Goal: Task Accomplishment & Management: Manage account settings

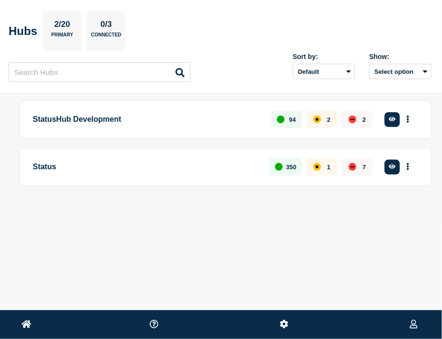
click at [48, 165] on p "Status" at bounding box center [146, 167] width 226 height 18
click at [335, 168] on button "More actions" at bounding box center [408, 167] width 12 height 18
drag, startPoint x: 302, startPoint y: 244, endPoint x: 298, endPoint y: 181, distance: 62.8
click at [301, 244] on div "Home Bottomline Technologies [EMAIL_ADDRESS][PERSON_NAME][DOMAIN_NAME] Hubs 2/2…" at bounding box center [221, 134] width 442 height 269
click at [335, 122] on button "More actions" at bounding box center [408, 120] width 12 height 18
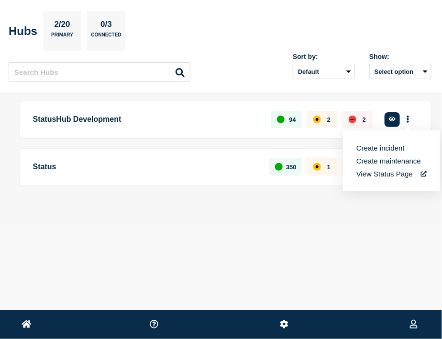
click at [214, 229] on div "Home Bottomline Technologies zoey.lovejoy@bottomline.com Hubs 2/20 Primary 0/3 …" at bounding box center [221, 134] width 442 height 269
click at [39, 317] on ul at bounding box center [221, 324] width 442 height 29
click at [27, 324] on icon at bounding box center [27, 324] width 10 height 8
drag, startPoint x: 421, startPoint y: 327, endPoint x: 414, endPoint y: 322, distance: 8.6
click at [335, 326] on ul at bounding box center [221, 324] width 442 height 29
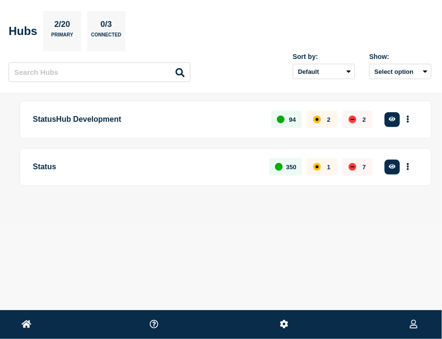
click at [335, 320] on icon at bounding box center [414, 323] width 8 height 9
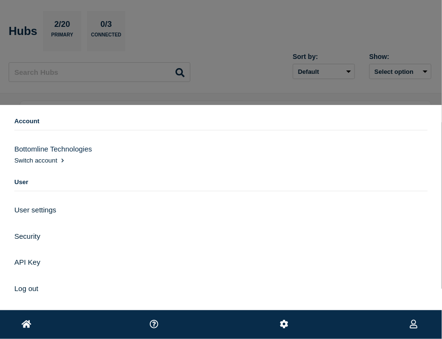
drag, startPoint x: 207, startPoint y: 73, endPoint x: 307, endPoint y: 54, distance: 102.3
click at [208, 71] on div at bounding box center [221, 144] width 442 height 288
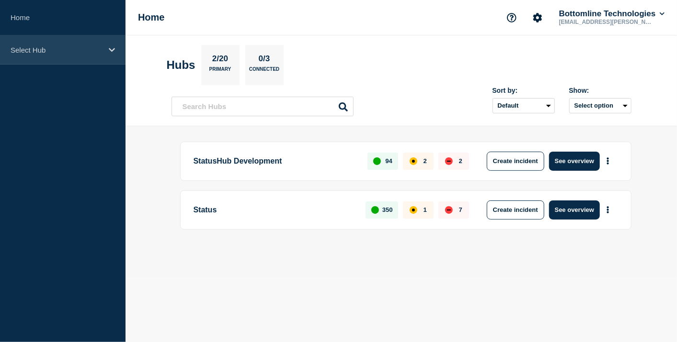
click at [69, 45] on div "Select Hub" at bounding box center [62, 49] width 125 height 29
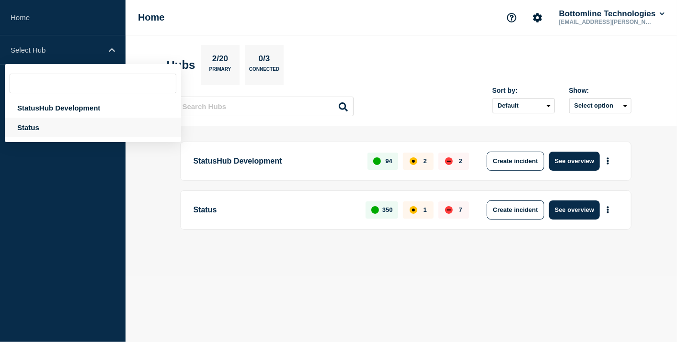
click at [34, 125] on div "Status" at bounding box center [93, 128] width 176 height 20
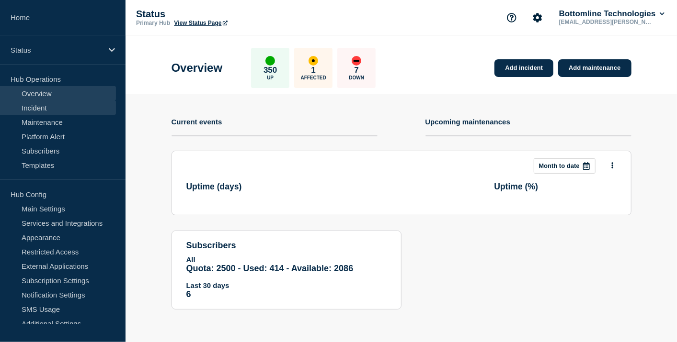
click at [46, 102] on link "Incident" at bounding box center [58, 108] width 116 height 14
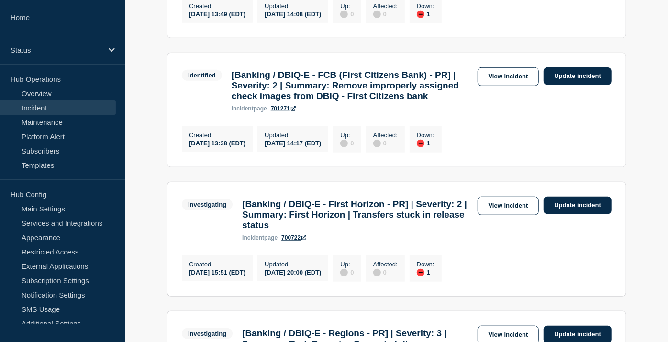
scroll to position [425, 0]
click at [335, 86] on link "View incident" at bounding box center [509, 77] width 62 height 19
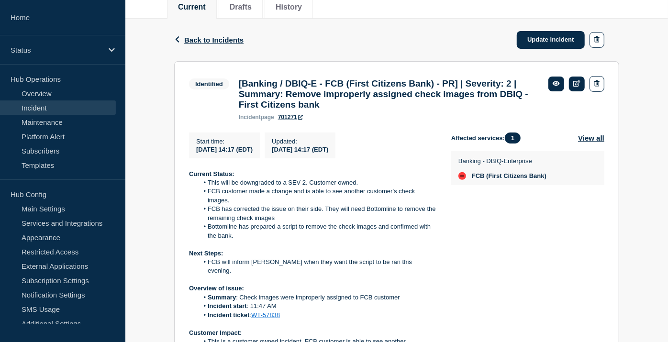
scroll to position [106, 0]
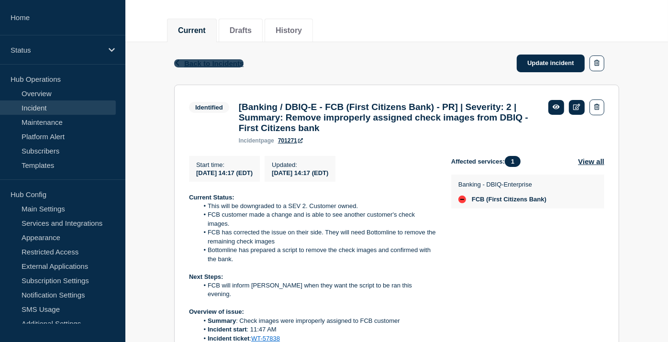
click at [212, 63] on span "Back to Incidents" at bounding box center [213, 63] width 59 height 8
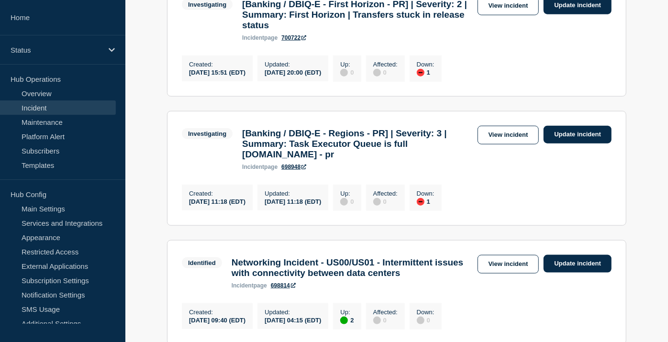
scroll to position [638, 0]
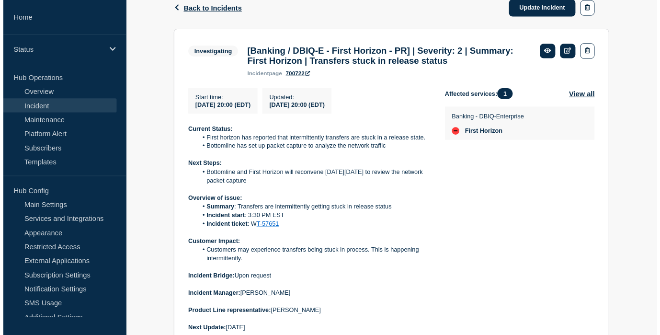
scroll to position [213, 0]
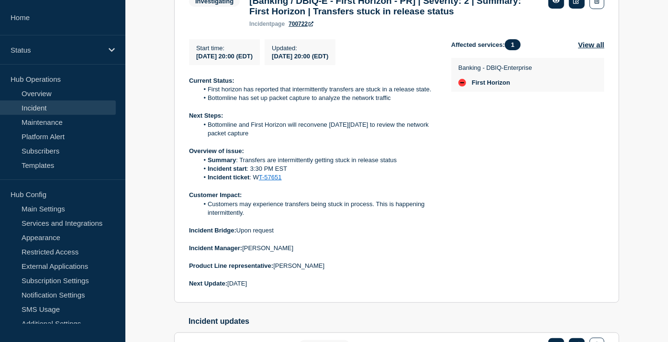
click at [147, 49] on div "Back Back to Incidents Update incident Investigating [Banking / DBIQ-E - First …" at bounding box center [396, 225] width 543 height 578
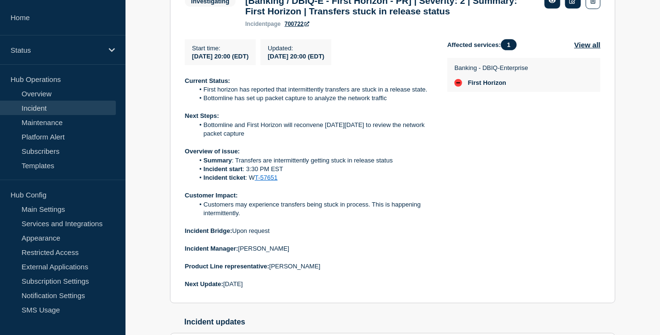
scroll to position [0, 0]
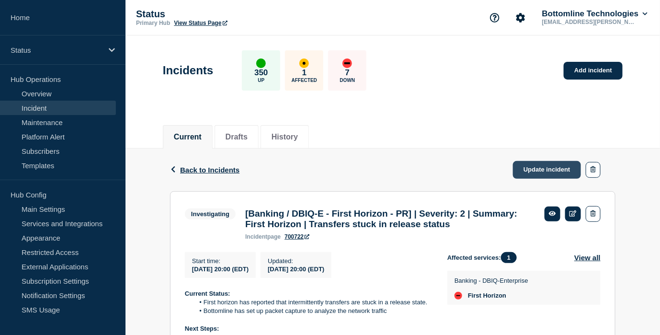
click at [335, 167] on link "Update incident" at bounding box center [547, 170] width 68 height 18
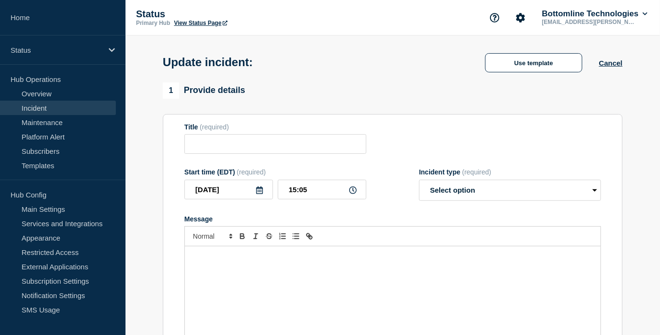
type input "[Banking / DBIQ-E - First Horizon - PR] | Severity: 2 | Summary: First Horizon …"
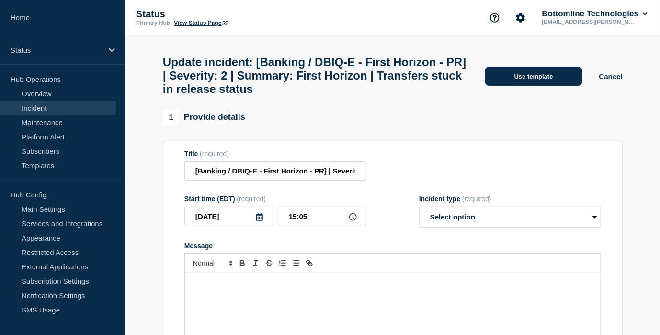
click at [335, 83] on button "Use template" at bounding box center [533, 76] width 97 height 19
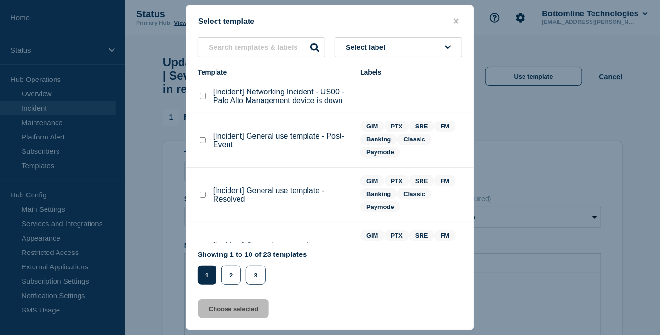
scroll to position [53, 0]
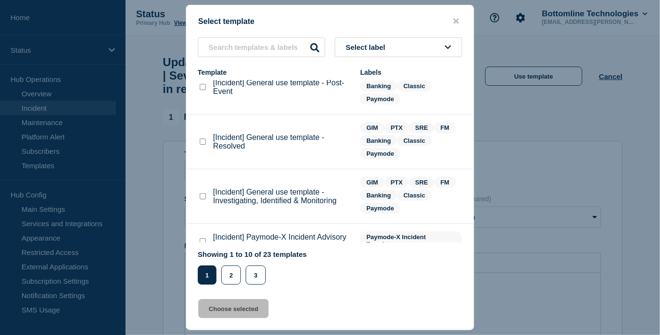
click at [204, 199] on checkbox"] "[Incident] General use template - Investigating, Identified & Monitoring checkb…" at bounding box center [203, 196] width 6 height 6
checkbox checkbox"] "true"
click at [218, 314] on button "Choose selected" at bounding box center [233, 308] width 70 height 19
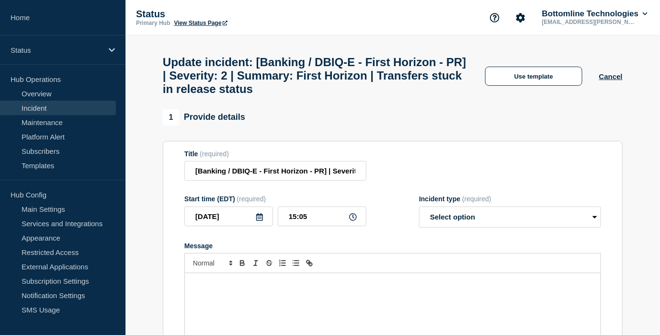
select select "investigating"
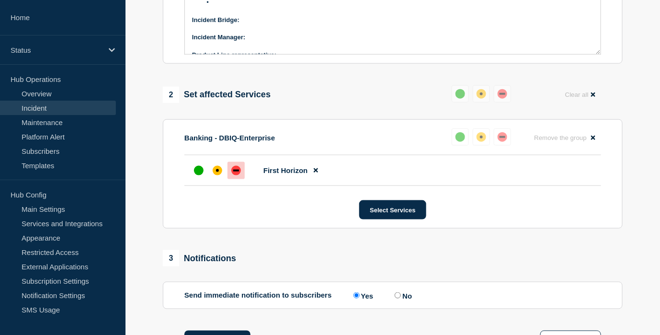
scroll to position [479, 0]
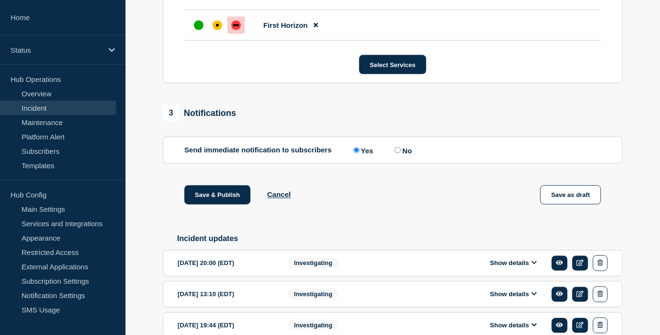
click at [335, 267] on button "Show details" at bounding box center [513, 263] width 53 height 8
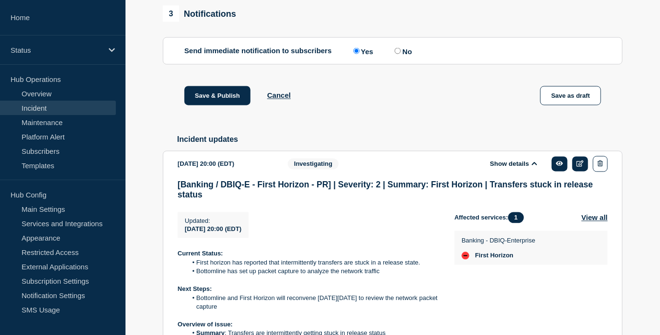
scroll to position [745, 0]
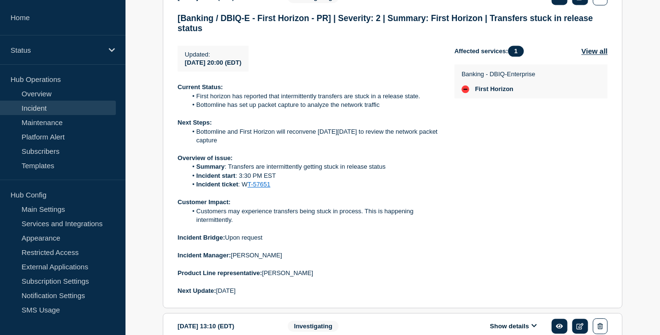
drag, startPoint x: 283, startPoint y: 300, endPoint x: 178, endPoint y: 100, distance: 226.0
click at [178, 100] on div "Current Status: First horizon has reported that intermittently transfers are st…" at bounding box center [308, 189] width 261 height 212
copy div "Current Status: First horizon has reported that intermittently transfers are st…"
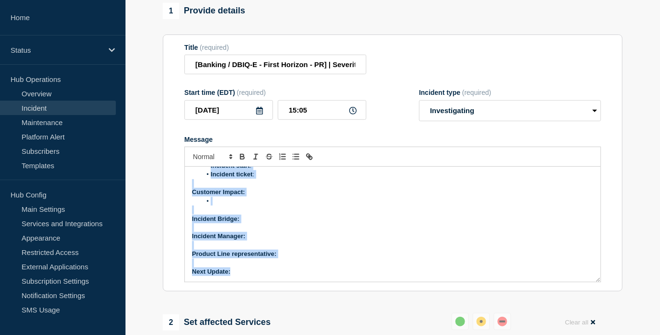
scroll to position [0, 0]
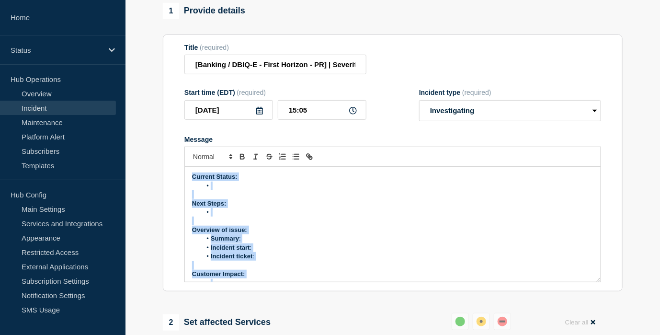
drag, startPoint x: 242, startPoint y: 278, endPoint x: 183, endPoint y: 168, distance: 125.1
click at [183, 168] on section "Title (required) [Banking / DBIQ-E - First Horizon - PR] | Severity: 2 | Summar…" at bounding box center [393, 162] width 460 height 257
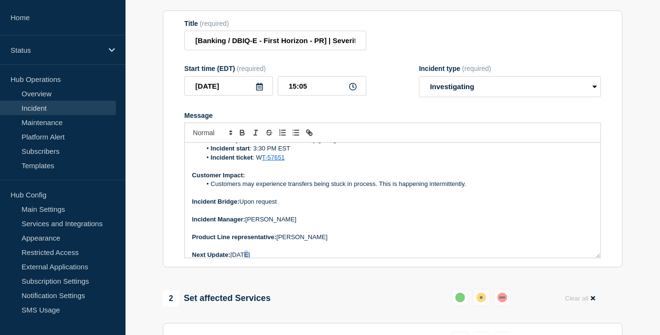
scroll to position [91, 0]
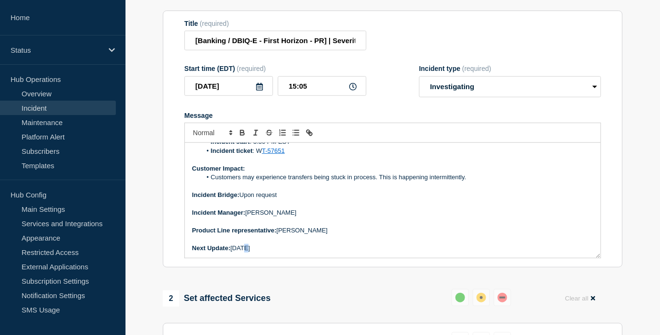
drag, startPoint x: 252, startPoint y: 261, endPoint x: 246, endPoint y: 261, distance: 5.8
click at [246, 258] on div "Current Status: First horizon has reported that intermittently transfers are st…" at bounding box center [393, 200] width 416 height 115
drag, startPoint x: 258, startPoint y: 256, endPoint x: 231, endPoint y: 256, distance: 26.8
click at [231, 252] on p "Next Update: Tuesday y August 18th" at bounding box center [392, 248] width 401 height 9
click at [243, 135] on icon "Toggle bold text" at bounding box center [242, 134] width 4 height 2
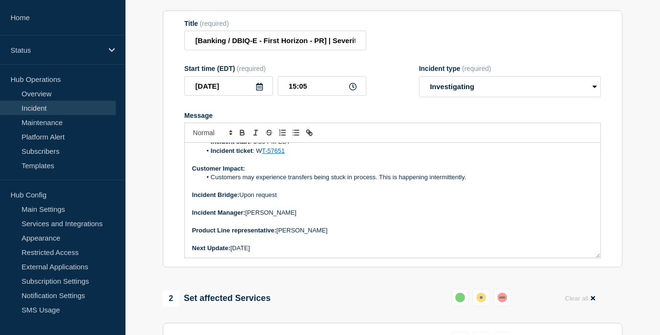
click at [283, 252] on p "Next Update: Tuesday August 18th" at bounding box center [392, 248] width 401 height 9
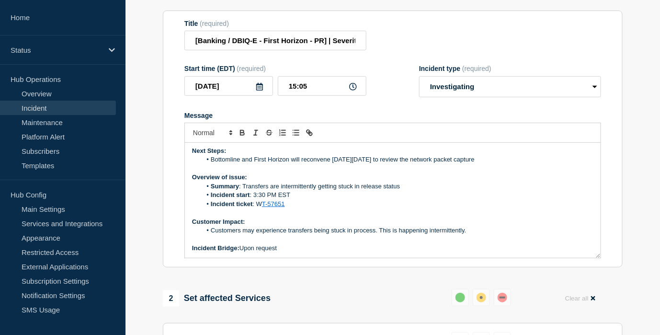
scroll to position [0, 0]
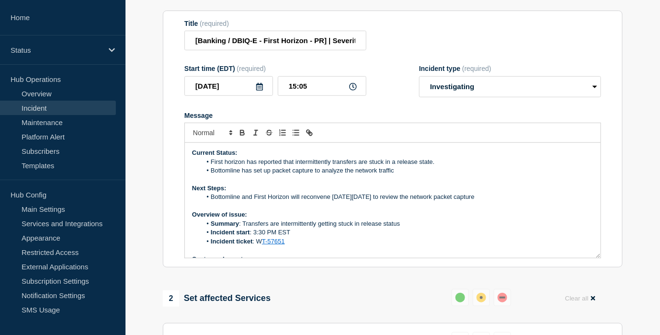
click at [335, 175] on li "Bottomline has set up packet capture to analyze the network traffic" at bounding box center [398, 170] width 392 height 9
drag, startPoint x: 406, startPoint y: 181, endPoint x: 241, endPoint y: 180, distance: 164.7
click at [241, 175] on li "Bottomline has set up packet capture to analyze the network traffic" at bounding box center [398, 170] width 392 height 9
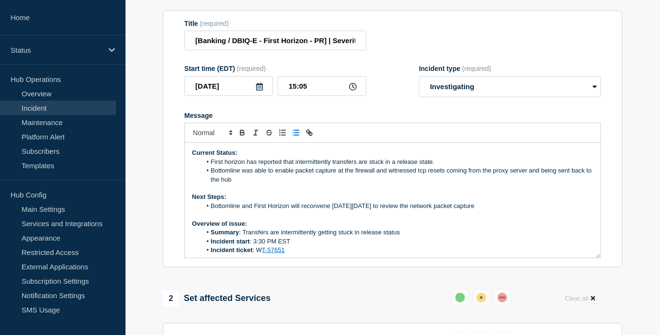
click at [240, 179] on li "Bottomline was able to enable packet capture at the firewall and witnessed tcp …" at bounding box center [398, 175] width 392 height 18
click at [307, 184] on li "Bottomline's Networking team was able to enable packet capture at the firewall …" at bounding box center [398, 175] width 392 height 18
click at [327, 184] on li "Bottomline's Networking team was able to enable packet capture at the firewall …" at bounding box center [398, 175] width 392 height 18
drag, startPoint x: 509, startPoint y: 210, endPoint x: 239, endPoint y: 215, distance: 269.7
click at [239, 210] on li "Bottomline and First Horizon will reconvene on Monday August 18th to review the…" at bounding box center [398, 206] width 392 height 9
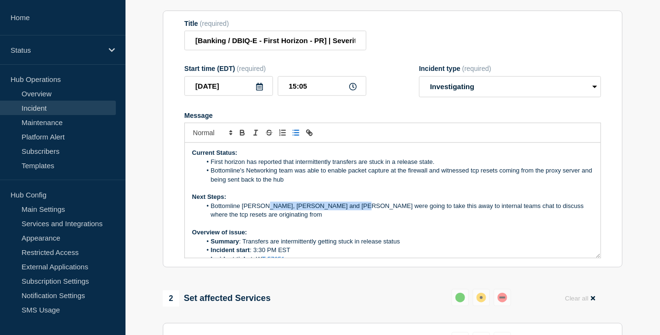
drag, startPoint x: 264, startPoint y: 213, endPoint x: 351, endPoint y: 208, distance: 87.7
click at [335, 212] on li "Bottomline Sysops Lee, Chi Ching and Gupta, Sandeep were going to take this awa…" at bounding box center [398, 211] width 392 height 18
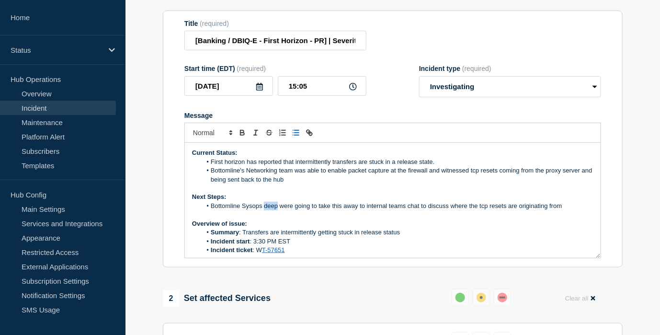
drag, startPoint x: 276, startPoint y: 213, endPoint x: 263, endPoint y: 214, distance: 13.0
click at [263, 210] on li "Bottomline Sysops deep were going to take this away to internal teams chat to d…" at bounding box center [398, 206] width 392 height 9
drag, startPoint x: 289, startPoint y: 214, endPoint x: 374, endPoint y: 216, distance: 84.3
click at [335, 210] on li "Bottomline Sysops team will were going to take this away to internal teams chat…" at bounding box center [398, 206] width 392 height 9
click at [335, 210] on li "Bottomline Sysops team will reviewing this with internal teams chat to discuss …" at bounding box center [398, 206] width 392 height 9
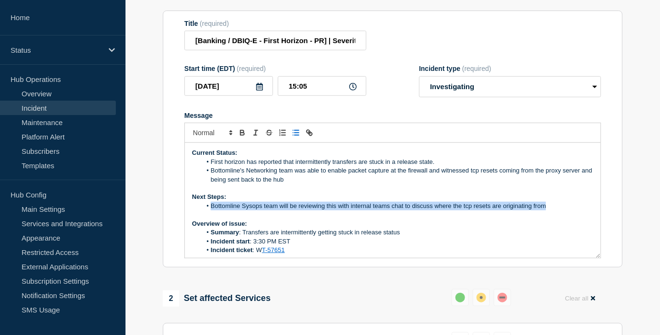
drag, startPoint x: 475, startPoint y: 174, endPoint x: 578, endPoint y: 209, distance: 108.7
click at [335, 209] on div "Current Status: First horizon has reported that intermittently transfers are st…" at bounding box center [393, 200] width 416 height 115
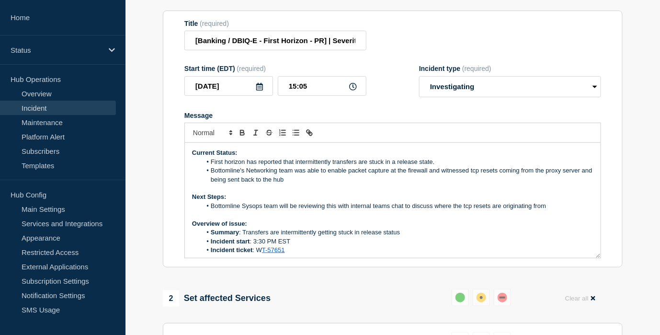
click at [335, 227] on p "Overview of issue:" at bounding box center [392, 223] width 401 height 9
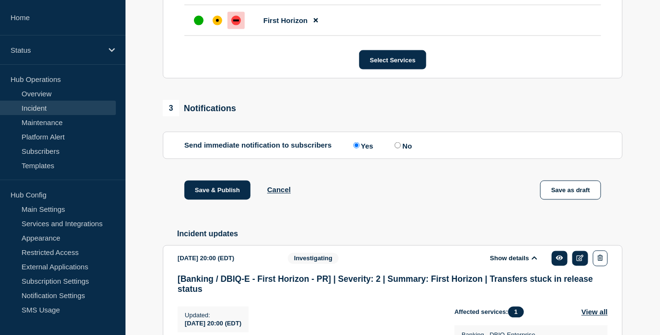
scroll to position [503, 0]
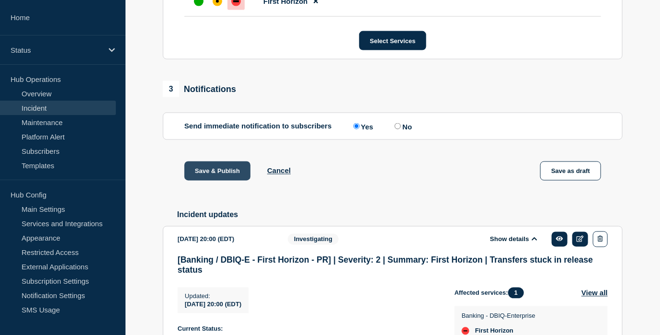
click at [221, 180] on button "Save & Publish" at bounding box center [217, 170] width 66 height 19
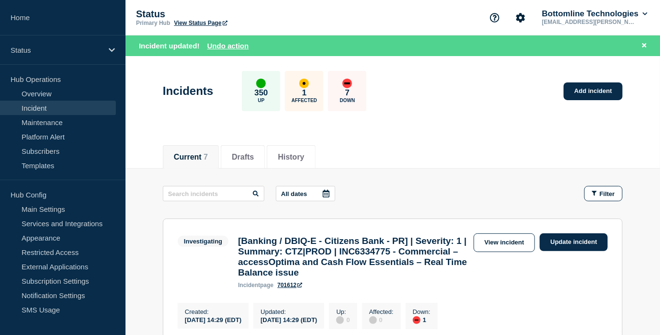
click at [335, 96] on div "Incidents 350 Up 1 Affected 7 Down Add incident" at bounding box center [392, 87] width 481 height 58
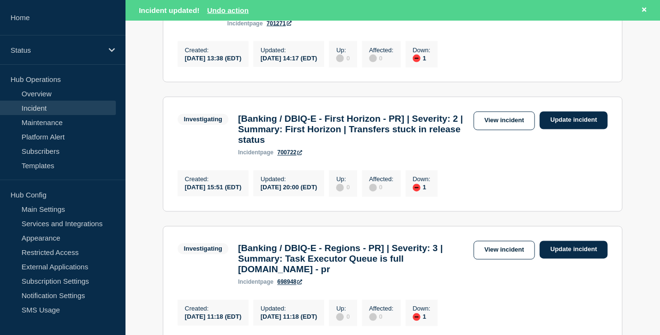
scroll to position [532, 0]
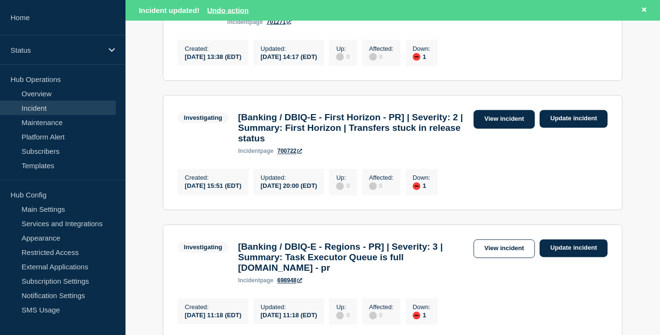
click at [335, 129] on link "View incident" at bounding box center [505, 119] width 62 height 19
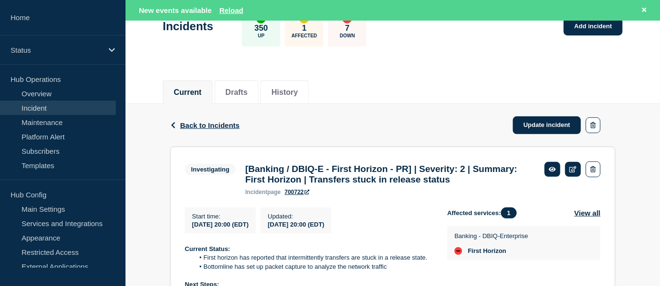
scroll to position [53, 0]
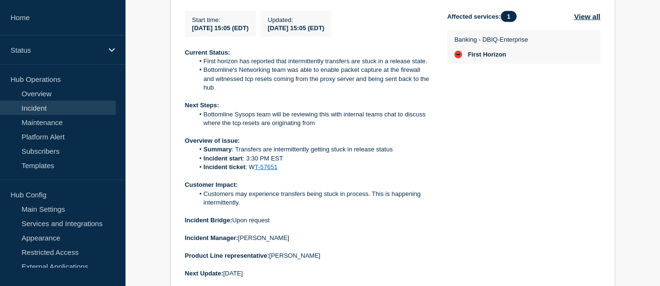
scroll to position [266, 0]
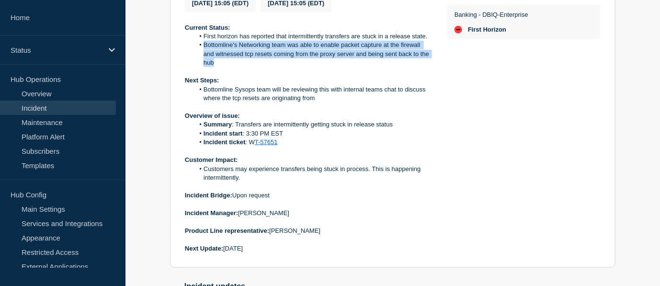
drag, startPoint x: 223, startPoint y: 67, endPoint x: 204, endPoint y: 49, distance: 25.4
click at [204, 49] on li "Bottomline's Networking team was able to enable packet capture at the firewall …" at bounding box center [313, 54] width 238 height 26
copy li "Bottomline's Networking team was able to enable packet capture at the firewall …"
